Goal: Task Accomplishment & Management: Complete application form

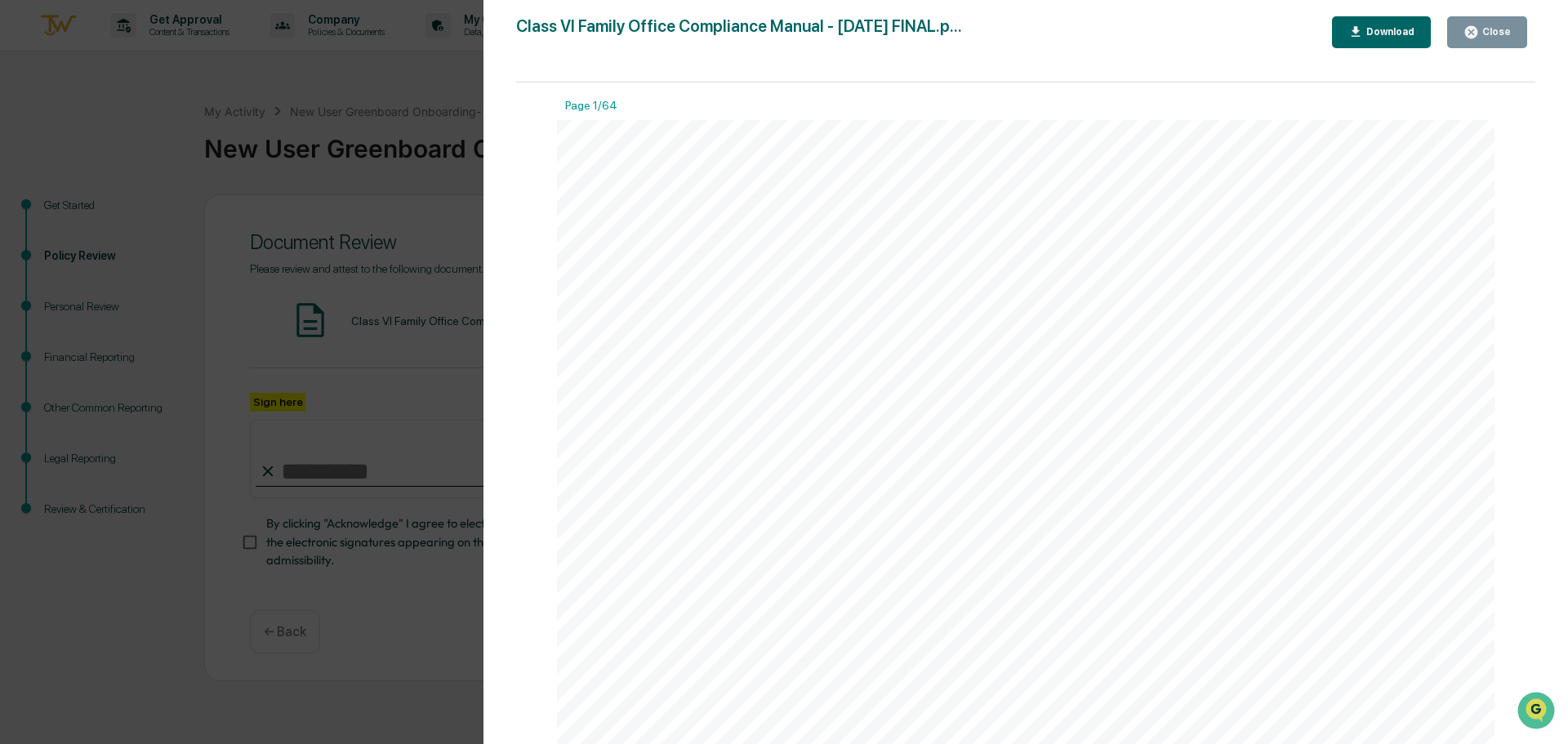
click at [1358, 352] on div "Class VI Family Office Compliance Manual  [DATE] Page 1 of 64 Class VI Family …" at bounding box center [1026, 726] width 937 height 1214
click at [1478, 41] on button "Close" at bounding box center [1487, 32] width 80 height 32
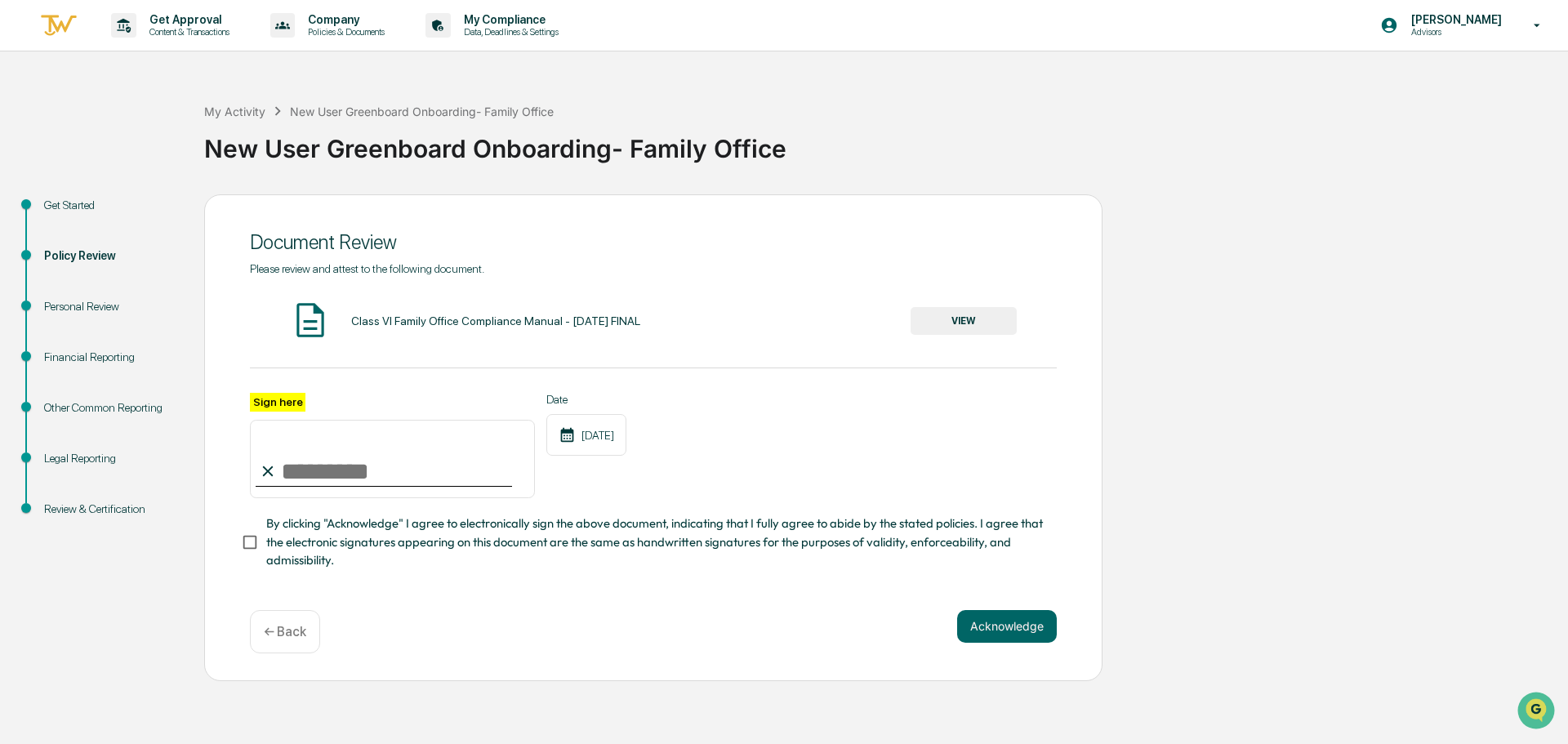
click at [282, 482] on input "Sign here" at bounding box center [392, 459] width 285 height 79
type input "**********"
click at [1004, 628] on button "Acknowledge" at bounding box center [1006, 626] width 99 height 32
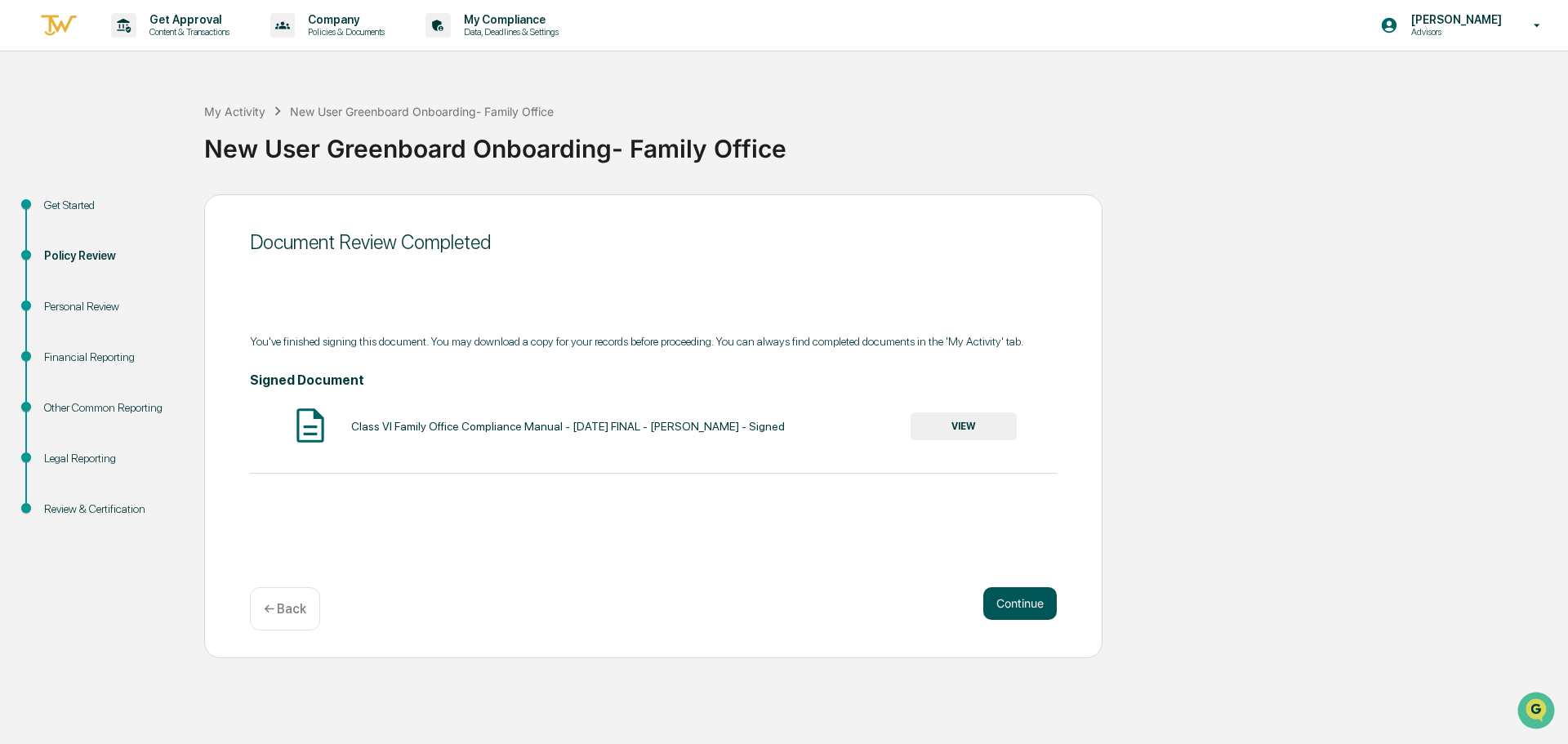
click at [1028, 609] on button "Continue" at bounding box center [1019, 603] width 73 height 32
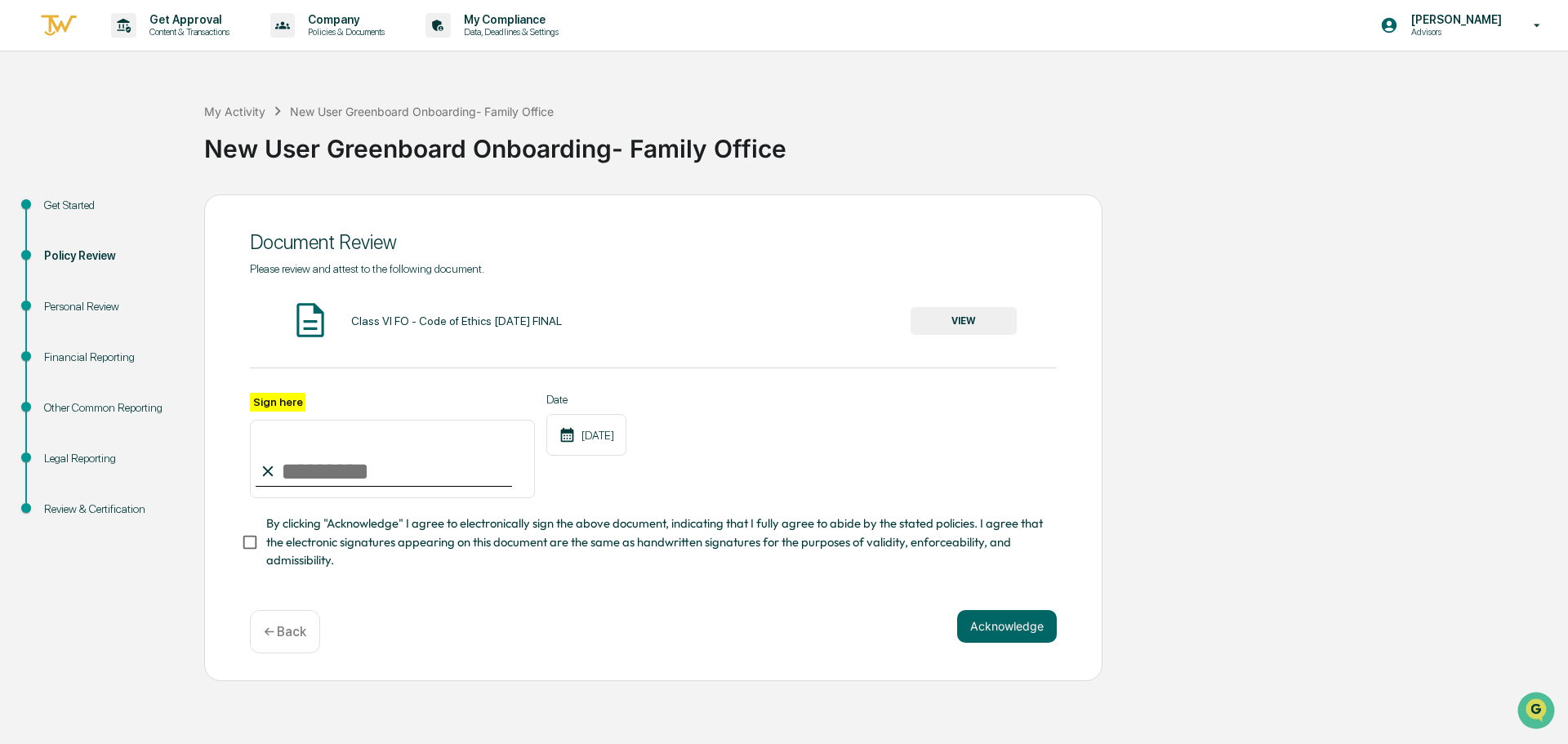
click at [977, 326] on button "VIEW" at bounding box center [963, 321] width 107 height 28
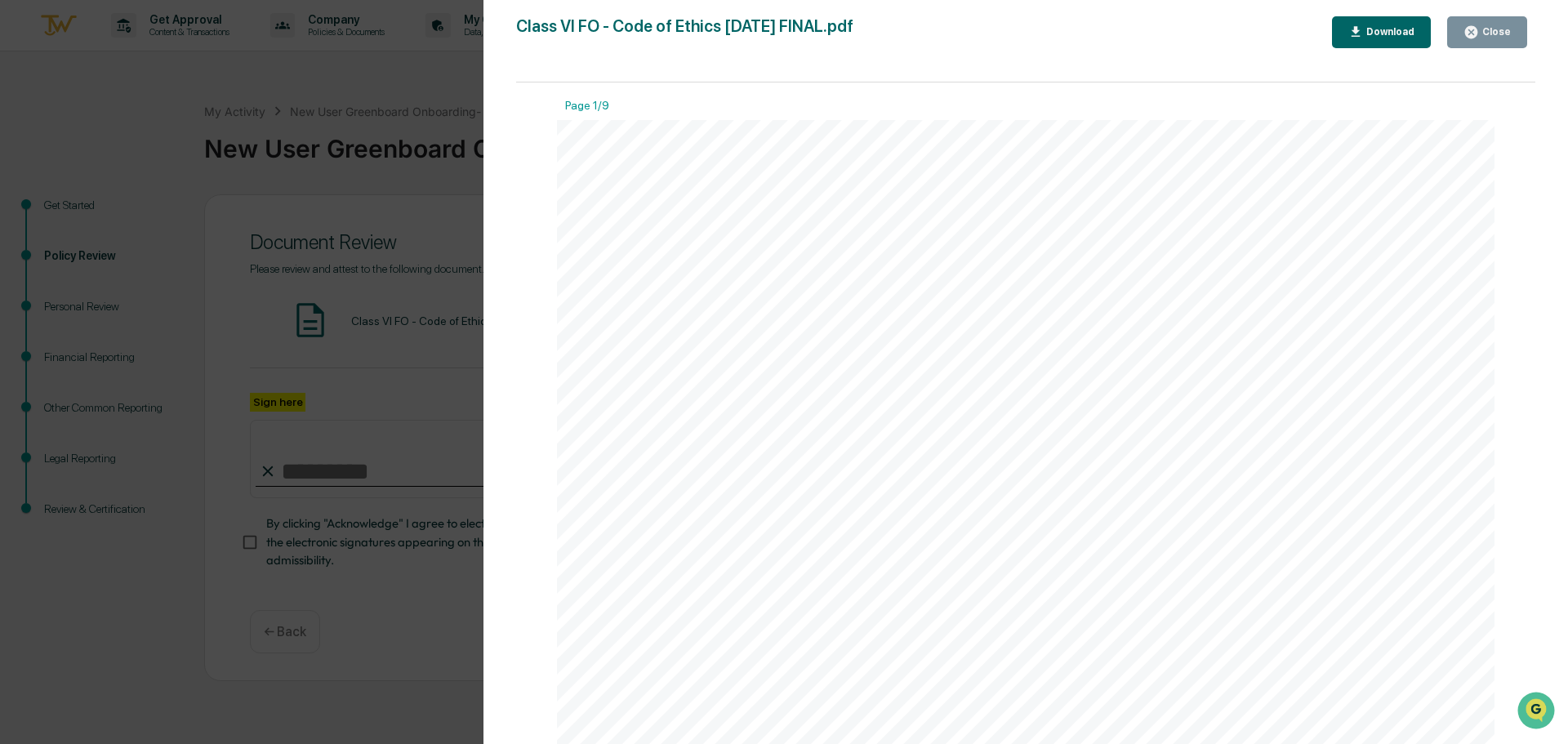
click at [1477, 34] on icon "button" at bounding box center [1471, 32] width 16 height 16
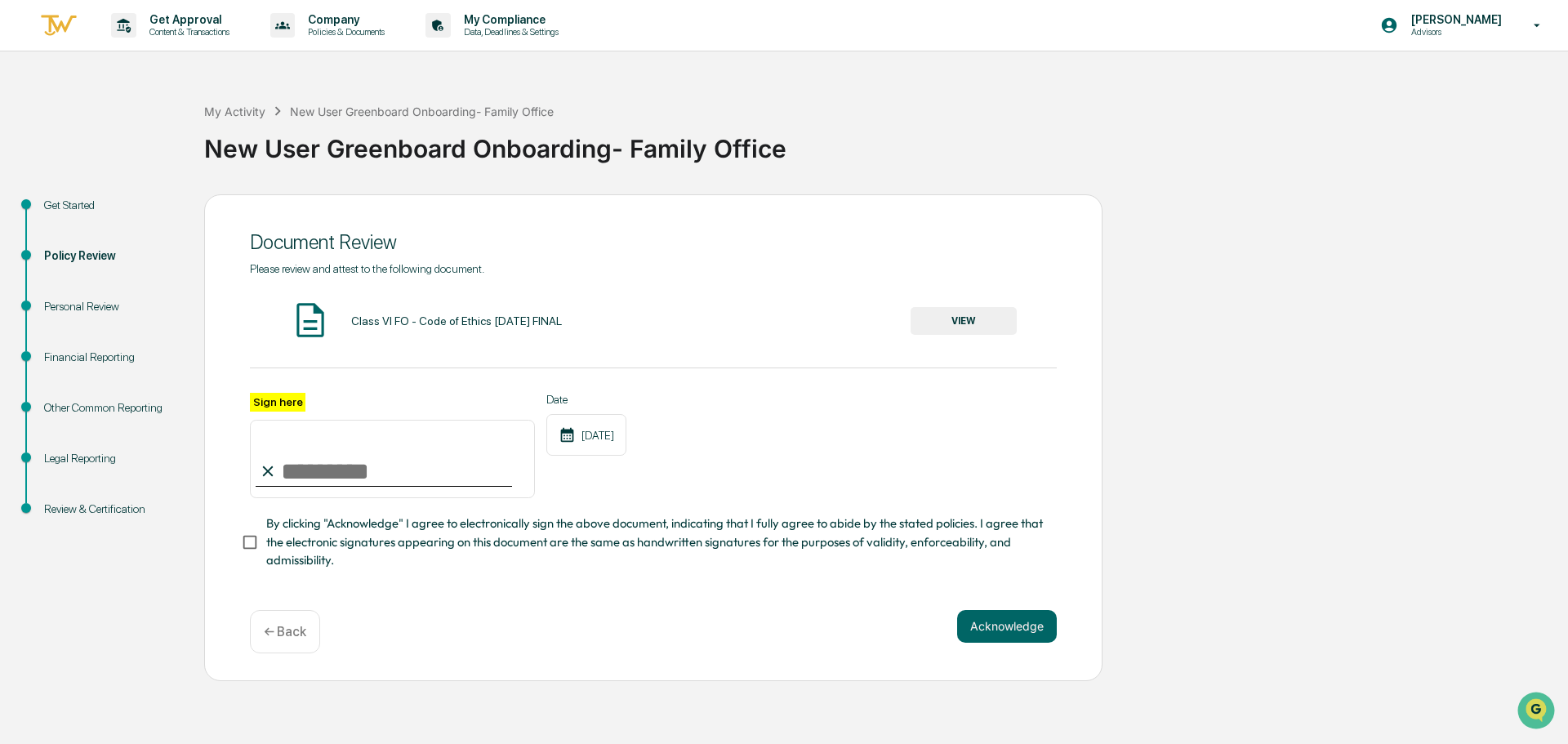
click at [308, 463] on input "Sign here" at bounding box center [392, 459] width 285 height 79
type input "**********"
click at [1028, 635] on button "Acknowledge" at bounding box center [1006, 626] width 99 height 32
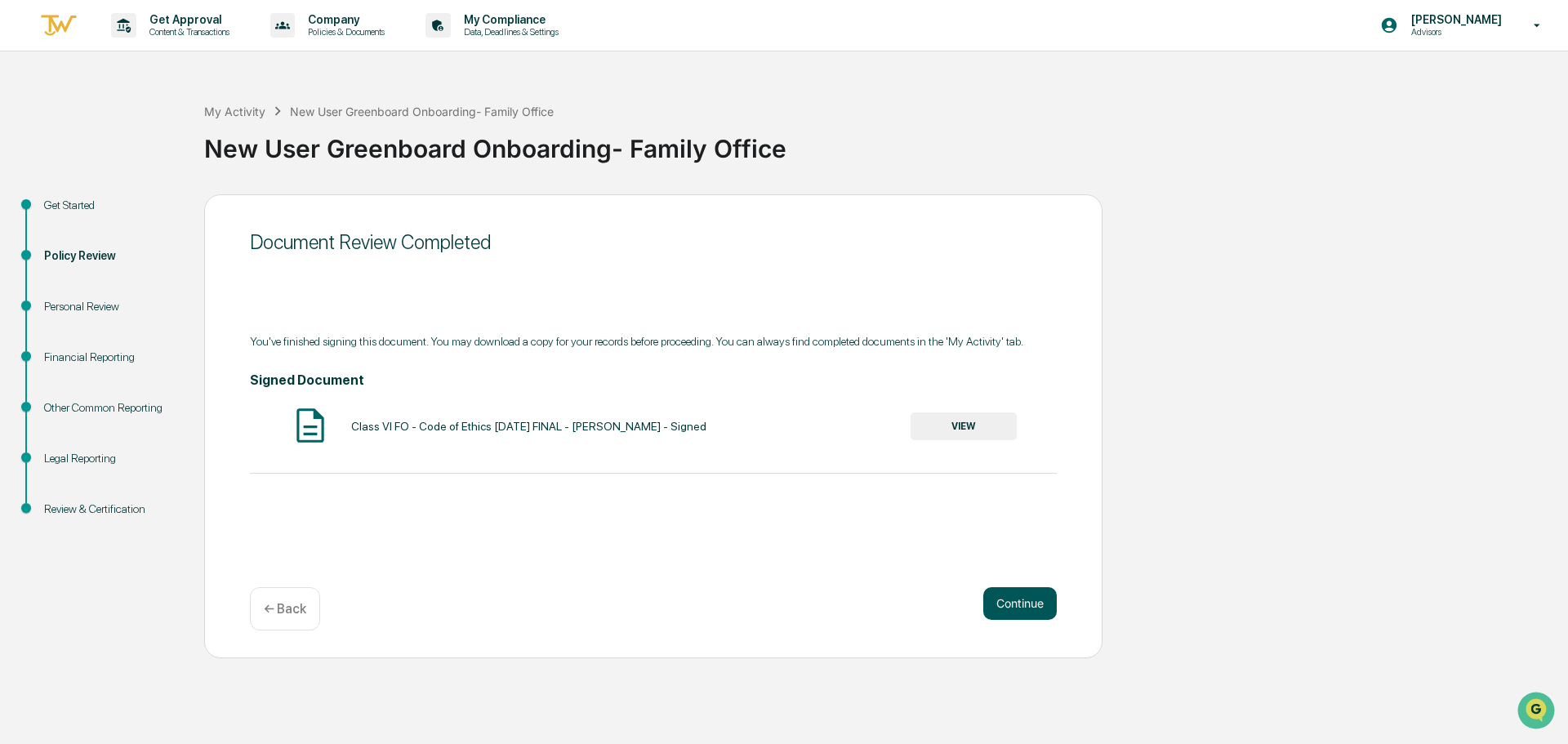
click at [1012, 607] on button "Continue" at bounding box center [1019, 603] width 73 height 32
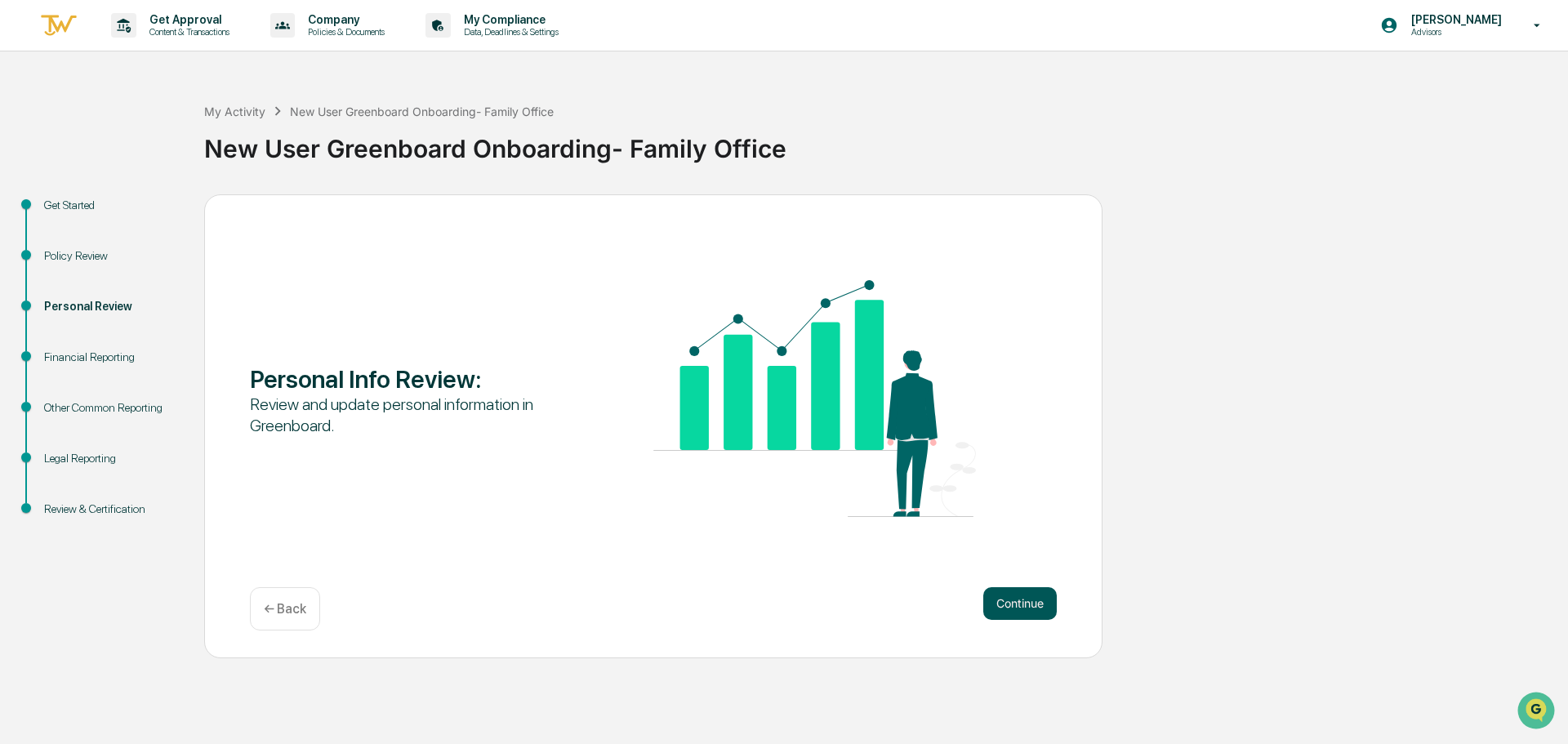
click at [1019, 613] on button "Continue" at bounding box center [1019, 603] width 73 height 32
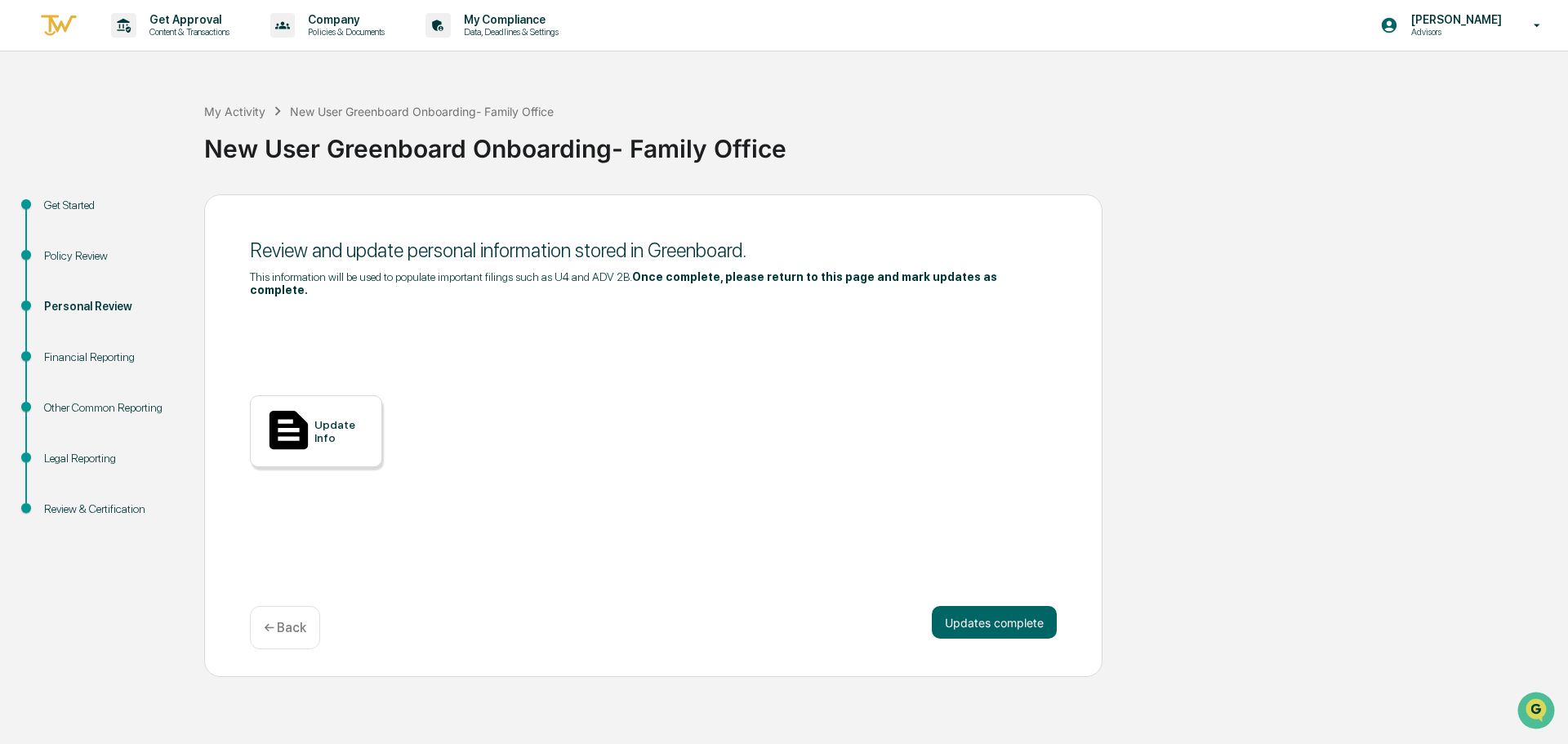
click at [346, 401] on div "Update Info" at bounding box center [316, 431] width 133 height 72
